Goal: Find specific page/section: Find specific page/section

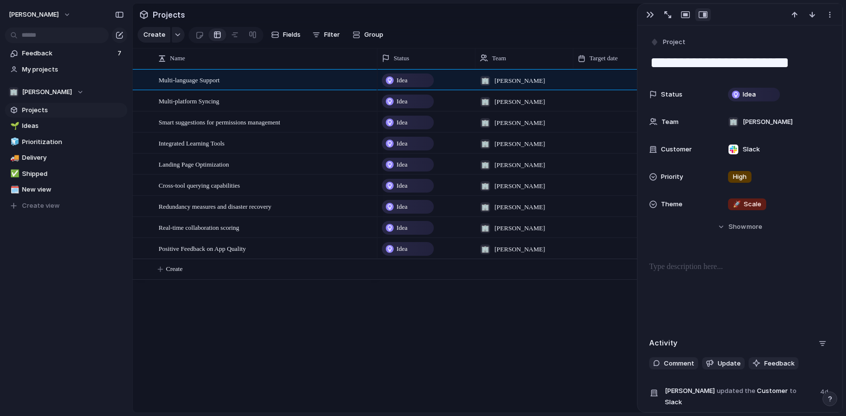
click at [49, 102] on section "🏢 [PERSON_NAME] Projects 🌱 Ideas 🧊 Prioritization 🚚 Delivery ✅ Shipped 🗓️ New v…" at bounding box center [66, 145] width 132 height 136
click at [40, 99] on button "🏢 [PERSON_NAME]" at bounding box center [66, 92] width 122 height 15
click at [41, 134] on span "[PERSON_NAME]" at bounding box center [55, 132] width 50 height 10
